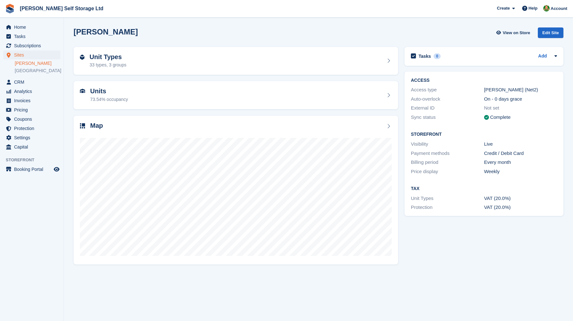
click at [16, 27] on span "Home" at bounding box center [33, 27] width 38 height 9
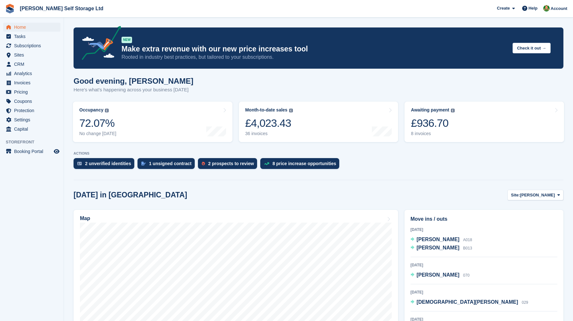
click at [452, 128] on div "£936.70" at bounding box center [433, 123] width 44 height 13
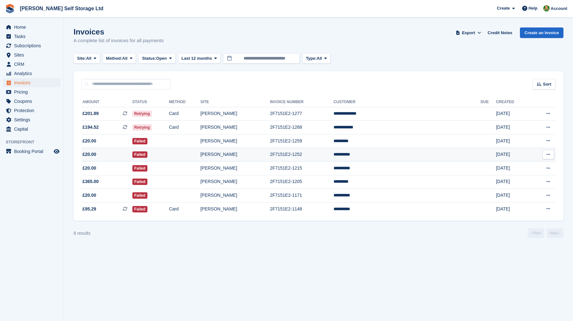
click at [200, 162] on td at bounding box center [184, 155] width 31 height 14
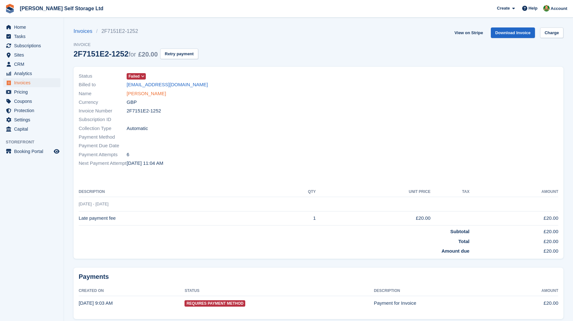
click at [145, 94] on link "[PERSON_NAME]" at bounding box center [146, 93] width 39 height 7
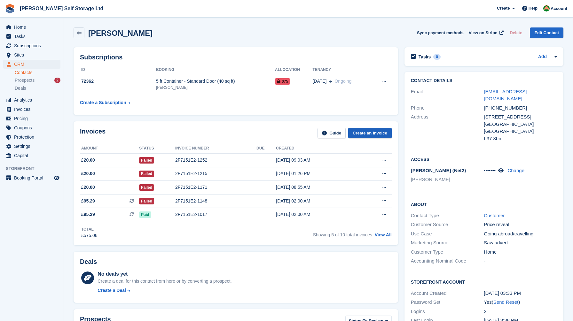
click at [369, 134] on link "Create an Invoice" at bounding box center [369, 133] width 43 height 11
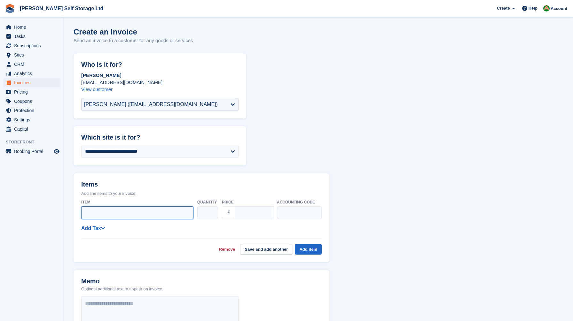
click at [113, 210] on input "Item" at bounding box center [137, 212] width 112 height 13
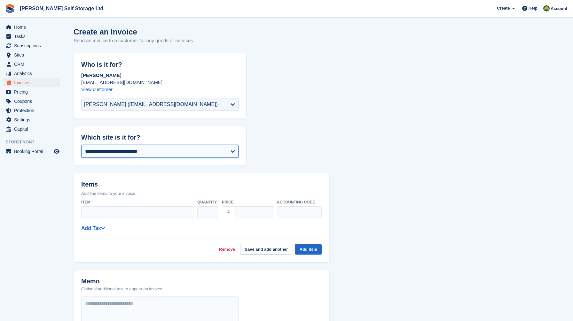
select select "****"
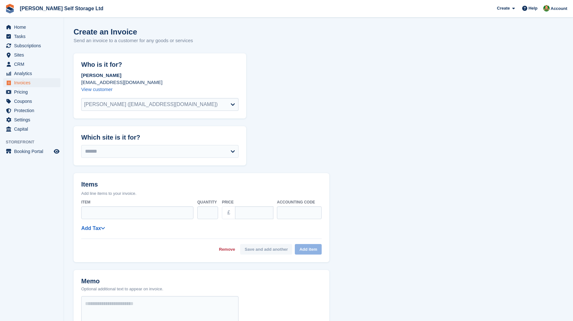
select select "******"
click at [141, 212] on input "Item" at bounding box center [137, 212] width 112 height 13
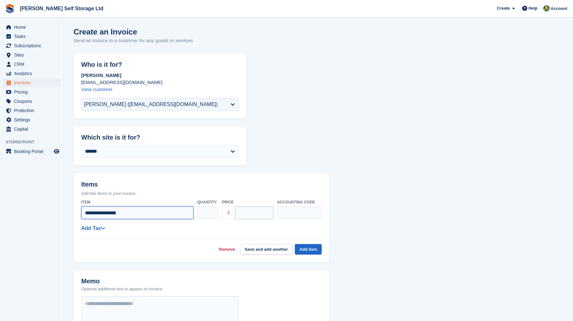
type input "**********"
click at [238, 211] on input "****" at bounding box center [254, 212] width 38 height 13
type input "*****"
click at [283, 231] on div "**********" at bounding box center [201, 226] width 240 height 58
click at [306, 250] on button "Add item" at bounding box center [308, 249] width 27 height 11
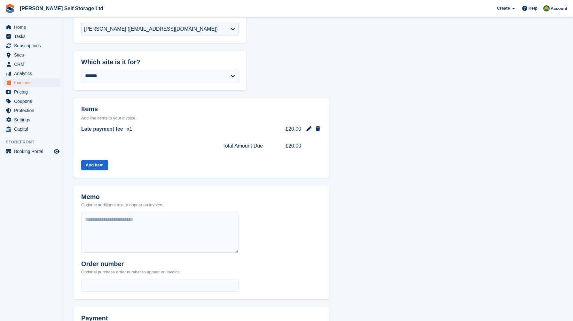
scroll to position [123, 0]
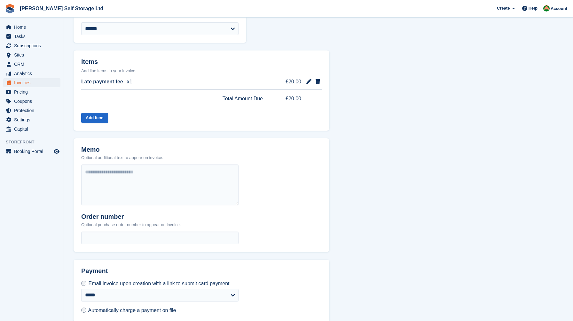
click at [86, 312] on label "Automatically charge a payment on file" at bounding box center [128, 310] width 95 height 7
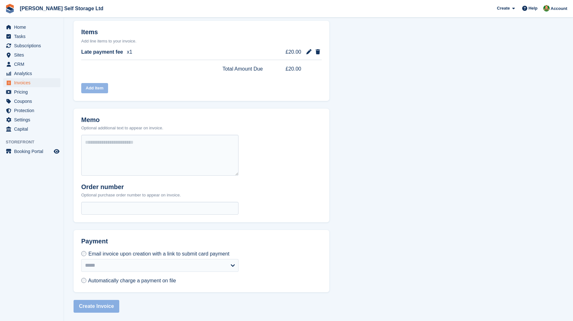
scroll to position [152, 0]
select select "******"
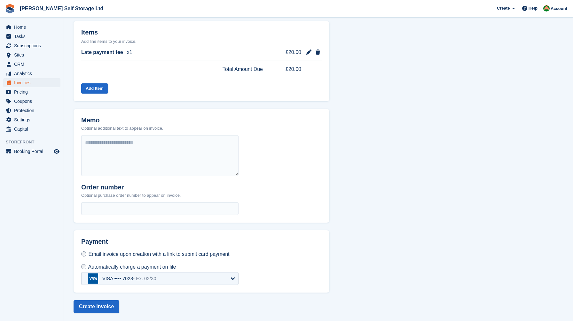
click at [118, 280] on div "VISA •••• 7028 - Ex. 02/30" at bounding box center [122, 278] width 68 height 10
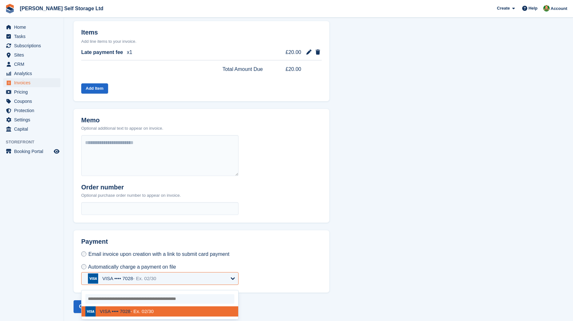
click at [80, 274] on div "Email invoice upon creation with a link to submit card payment Automatically ch…" at bounding box center [159, 271] width 173 height 42
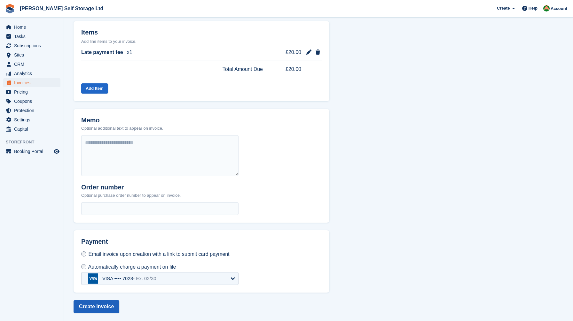
click at [92, 301] on button "Create Invoice" at bounding box center [96, 306] width 46 height 13
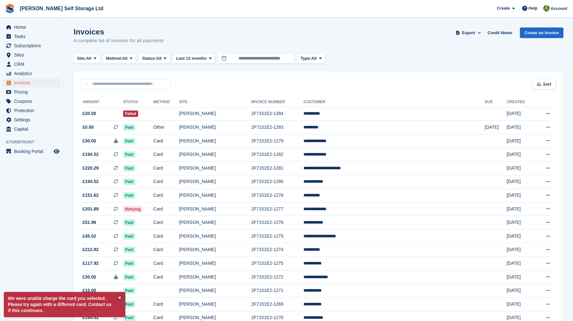
click at [251, 29] on div "Invoices A complete list of invoices for all payments Export Export Invoices Ex…" at bounding box center [317, 39] width 489 height 25
click at [40, 28] on span "Home" at bounding box center [33, 27] width 38 height 9
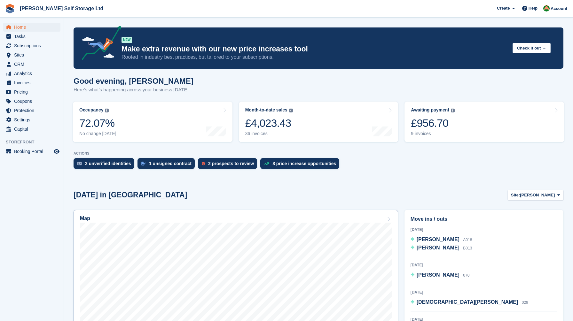
click at [112, 214] on link "Map" at bounding box center [235, 293] width 324 height 166
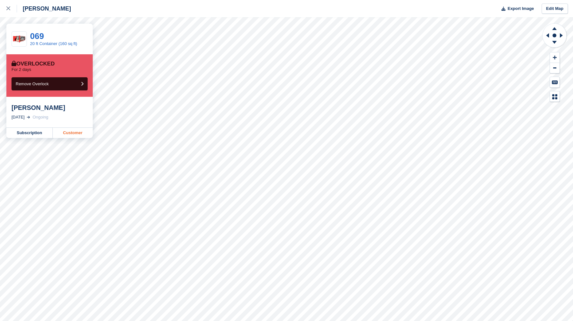
click at [71, 133] on link "Customer" at bounding box center [73, 133] width 40 height 10
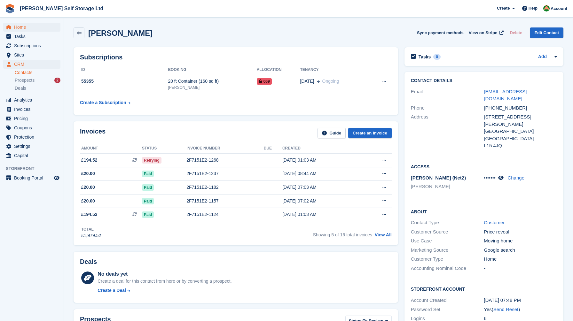
click at [34, 28] on span "Home" at bounding box center [33, 27] width 38 height 9
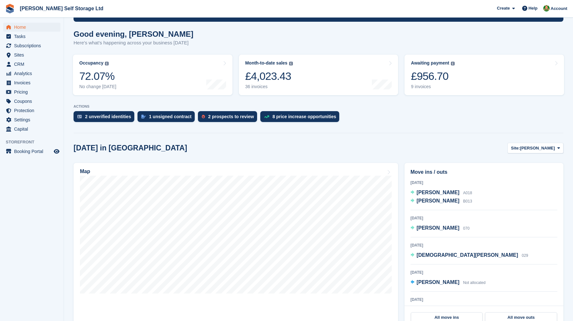
scroll to position [68, 0]
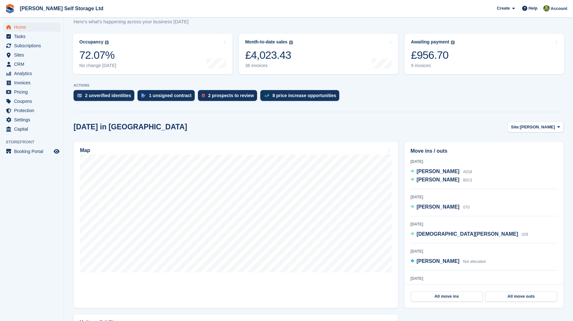
click at [401, 191] on div "Move ins / outs 11 Aug 2025 Michelle Heaps A018 Daniel Bennett B013 13 Aug 2025…" at bounding box center [483, 225] width 165 height 173
click at [401, 211] on div "Move ins / outs 11 Aug 2025 Michelle Heaps A018 Daniel Bennett B013 13 Aug 2025…" at bounding box center [483, 225] width 165 height 173
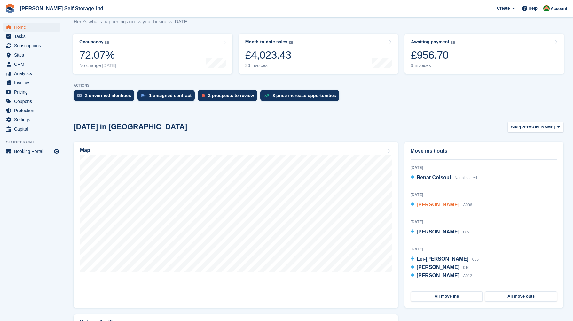
scroll to position [111, 0]
click at [402, 232] on div "Move ins / outs 11 Aug 2025 Michelle Heaps A018 Daniel Bennett B013 13 Aug 2025…" at bounding box center [483, 225] width 165 height 173
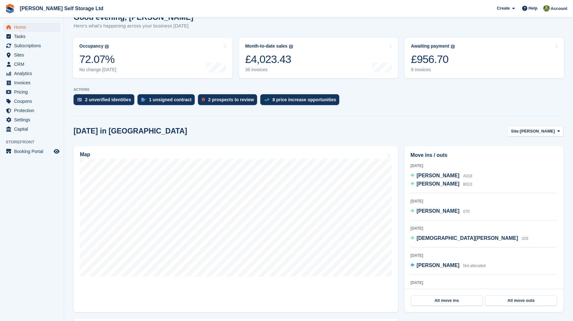
scroll to position [64, 0]
click at [435, 187] on span "[PERSON_NAME]" at bounding box center [437, 183] width 43 height 5
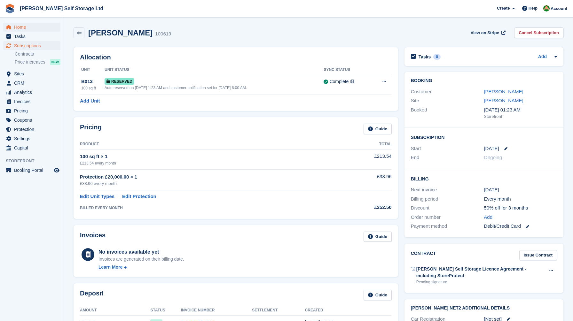
click at [29, 24] on span "Home" at bounding box center [33, 27] width 38 height 9
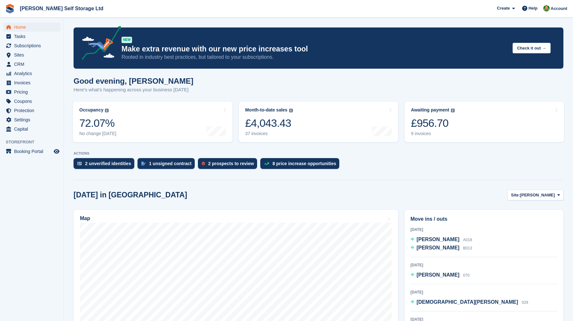
click at [237, 97] on div "Good evening, [PERSON_NAME] Here's what's happening across your business [DATE]" at bounding box center [317, 89] width 489 height 25
click at [51, 27] on span "Home" at bounding box center [33, 27] width 38 height 9
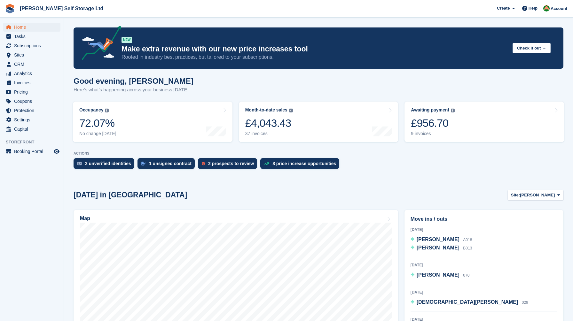
click at [185, 82] on h1 "Good evening, [PERSON_NAME]" at bounding box center [133, 81] width 120 height 9
